Goal: Task Accomplishment & Management: Use online tool/utility

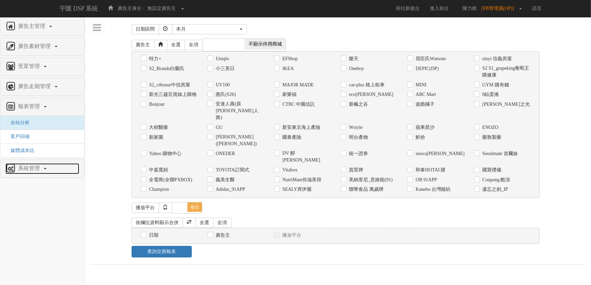
click at [32, 173] on link "系統管理" at bounding box center [42, 168] width 74 height 11
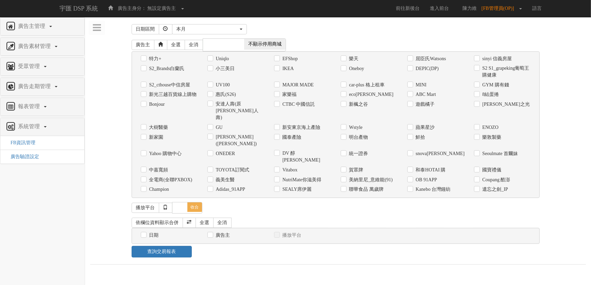
click at [420, 246] on div "查詢交易報表" at bounding box center [337, 252] width 423 height 12
click at [283, 68] on label "IKEA" at bounding box center [287, 68] width 13 height 7
click at [278, 68] on input "IKEA" at bounding box center [276, 68] width 4 height 4
checkbox input "true"
click at [223, 18] on div "廣告主管理 新增廣告主 修改廣告主 廣告主活動 廣告素材管理 廣告素材 素材預約變更 自訂貨架商品 受眾管理 Ip 群組 廣告走期管理 預算預約變更 廣告檢查…" at bounding box center [338, 140] width 506 height 247
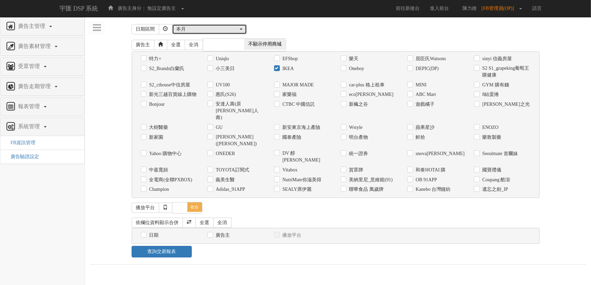
click at [223, 26] on div "本月" at bounding box center [207, 29] width 62 height 7
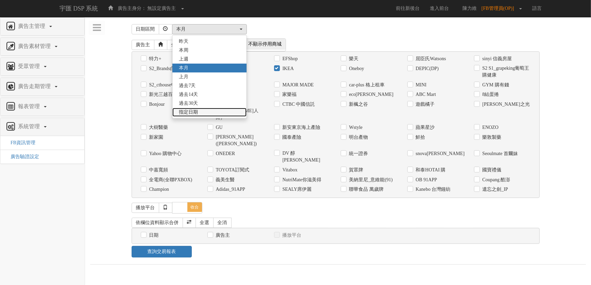
click at [196, 110] on span "指定日期" at bounding box center [188, 112] width 19 height 7
select select "Custom"
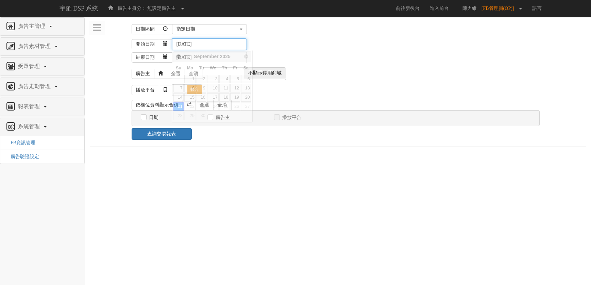
click at [204, 42] on input "[DATE]" at bounding box center [209, 44] width 75 height 12
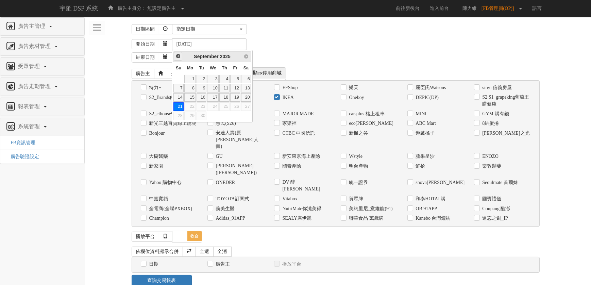
click at [180, 58] on link "Prev" at bounding box center [178, 56] width 8 height 8
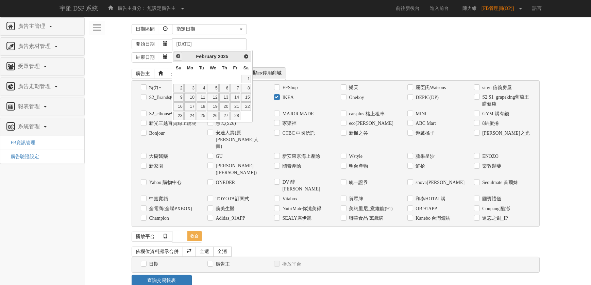
click at [180, 58] on link "Prev" at bounding box center [178, 56] width 8 height 8
click at [211, 80] on link "1" at bounding box center [213, 79] width 12 height 8
type input "[DATE]"
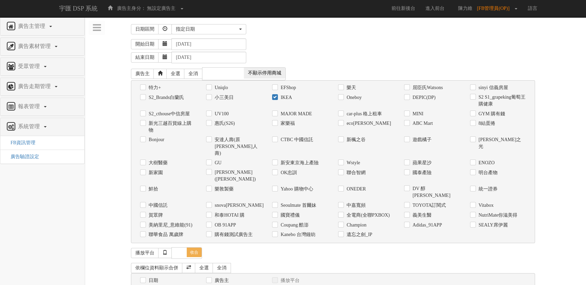
click at [158, 277] on div "日期" at bounding box center [168, 280] width 56 height 7
click at [143, 278] on input "日期" at bounding box center [142, 280] width 4 height 4
checkbox input "true"
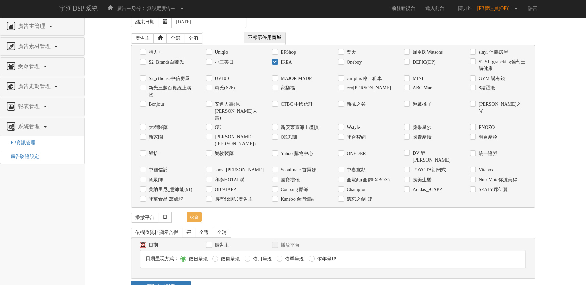
scroll to position [37, 0]
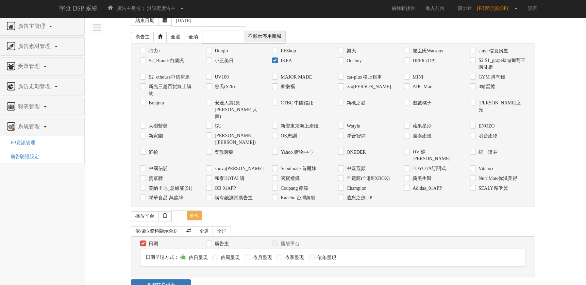
click at [271, 249] on div "日期呈現方式： 依日呈現 依周呈現 依月呈現 依季呈現 依年呈現" at bounding box center [332, 257] width 385 height 17
click at [257, 249] on div "日期呈現方式： 依日呈現 依周呈現 依月呈現 依季呈現 依年呈現" at bounding box center [332, 257] width 385 height 17
click at [256, 254] on label "依月呈現" at bounding box center [261, 257] width 21 height 7
click at [249, 256] on input "依月呈現" at bounding box center [246, 258] width 4 height 4
radio input "true"
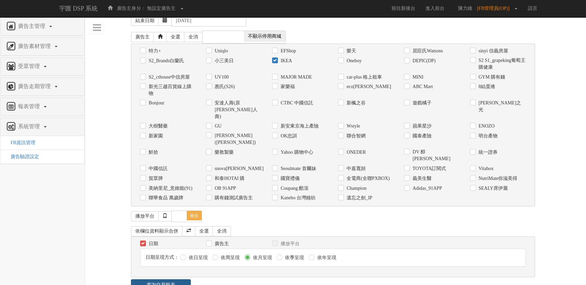
click at [172, 279] on link "查詢交易報表" at bounding box center [160, 285] width 59 height 12
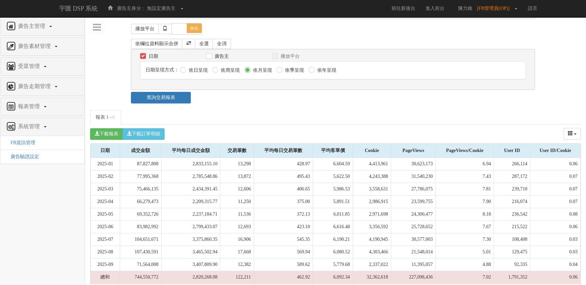
scroll to position [225, 0]
